Goal: Task Accomplishment & Management: Manage account settings

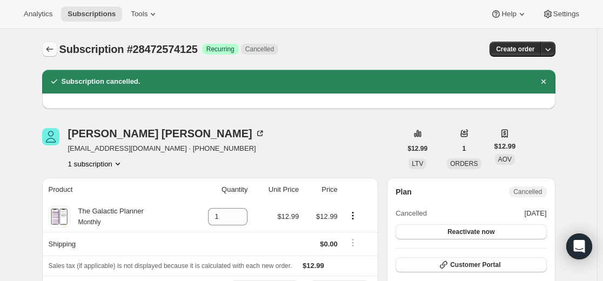
click at [52, 49] on icon "Subscriptions" at bounding box center [49, 49] width 11 height 11
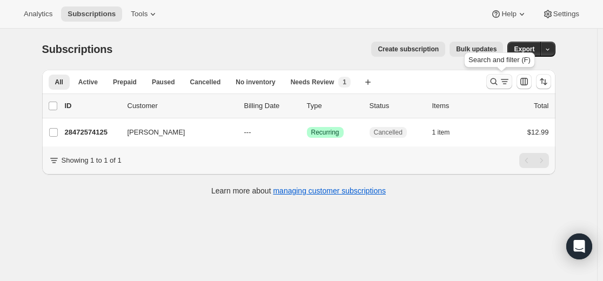
click at [499, 84] on icon "Search and filter results" at bounding box center [493, 81] width 11 height 11
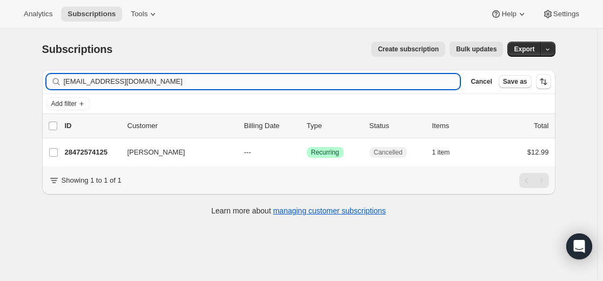
click at [346, 86] on input "[EMAIL_ADDRESS][DOMAIN_NAME]" at bounding box center [262, 81] width 397 height 15
type input "[EMAIL_ADDRESS][DOMAIN_NAME]"
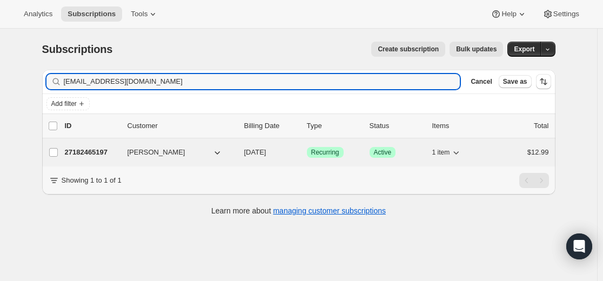
click at [91, 151] on p "27182465197" at bounding box center [92, 152] width 54 height 11
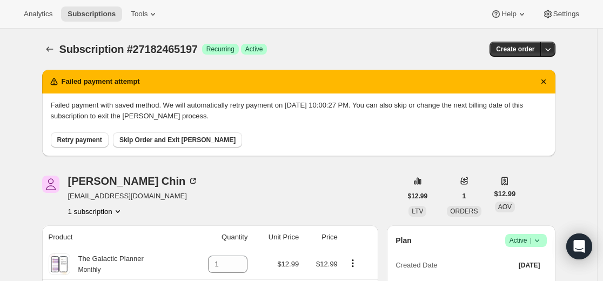
click at [542, 241] on icon at bounding box center [537, 240] width 11 height 11
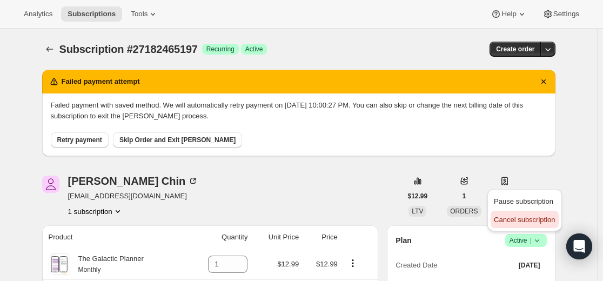
click at [524, 219] on span "Cancel subscription" at bounding box center [524, 220] width 61 height 8
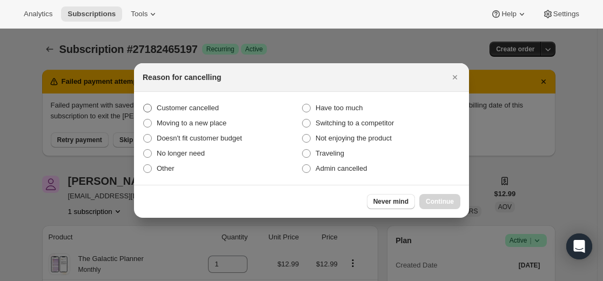
click at [225, 106] on label "Customer cancelled" at bounding box center [222, 107] width 159 height 15
click at [144, 104] on input "Customer cancelled" at bounding box center [143, 104] width 1 height 1
radio input "true"
click at [453, 202] on span "Continue" at bounding box center [440, 201] width 28 height 9
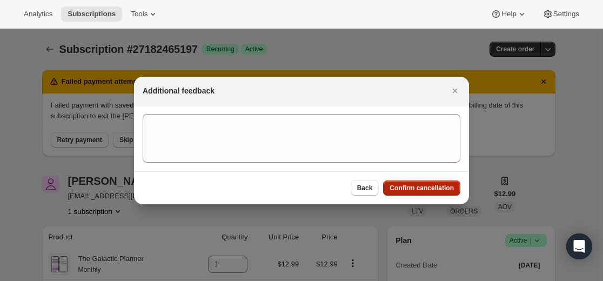
click at [431, 187] on span "Confirm cancellation" at bounding box center [422, 188] width 64 height 9
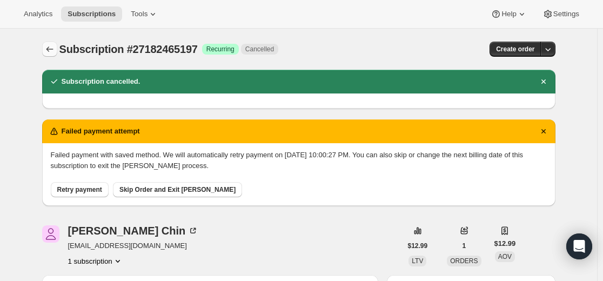
click at [50, 45] on icon "Subscriptions" at bounding box center [49, 49] width 11 height 11
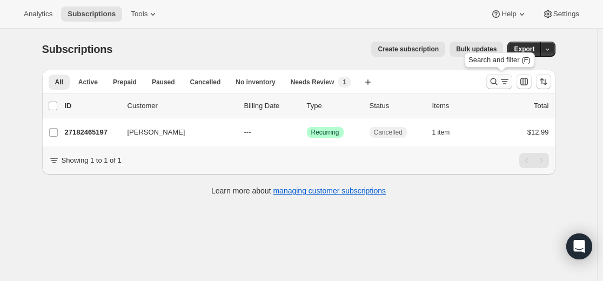
click at [497, 84] on icon "Search and filter results" at bounding box center [493, 81] width 11 height 11
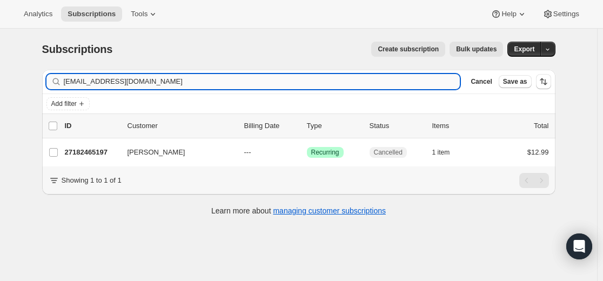
click at [336, 75] on input "[EMAIL_ADDRESS][DOMAIN_NAME]" at bounding box center [262, 81] width 397 height 15
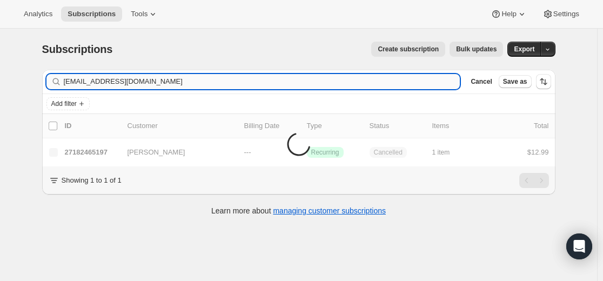
type input "[EMAIL_ADDRESS][DOMAIN_NAME]"
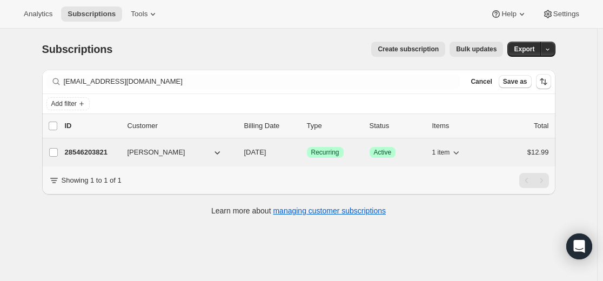
click at [94, 155] on p "28546203821" at bounding box center [92, 152] width 54 height 11
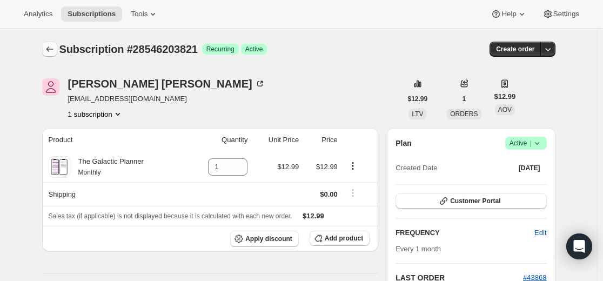
click at [55, 55] on button "Subscriptions" at bounding box center [49, 49] width 15 height 15
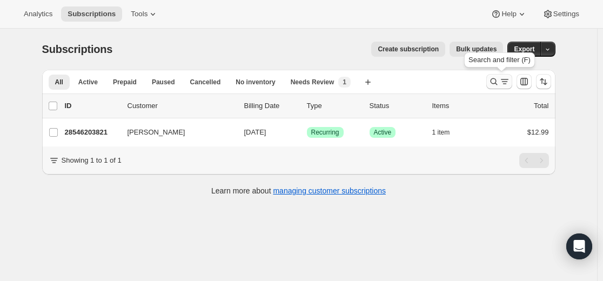
click at [491, 83] on icon "Search and filter results" at bounding box center [493, 81] width 11 height 11
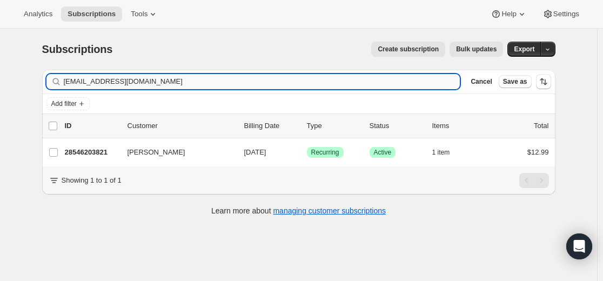
click at [415, 80] on input "[EMAIL_ADDRESS][DOMAIN_NAME]" at bounding box center [262, 81] width 397 height 15
click at [415, 79] on input "[EMAIL_ADDRESS][DOMAIN_NAME]" at bounding box center [262, 81] width 397 height 15
type input "[EMAIL_ADDRESS][DOMAIN_NAME]"
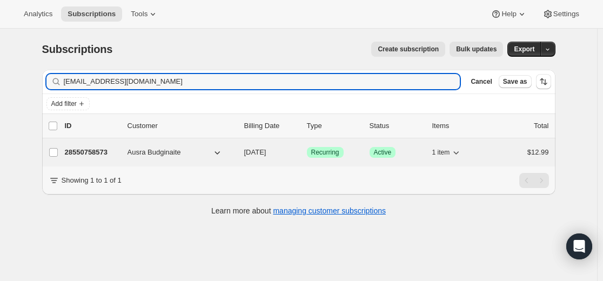
click at [101, 150] on p "28550758573" at bounding box center [92, 152] width 54 height 11
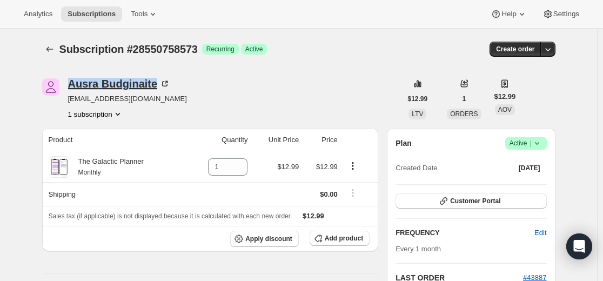
drag, startPoint x: 73, startPoint y: 72, endPoint x: 159, endPoint y: 85, distance: 87.3
copy div "Ausra Budginaite"
click at [52, 45] on icon "Subscriptions" at bounding box center [49, 49] width 11 height 11
